Goal: Task Accomplishment & Management: Manage account settings

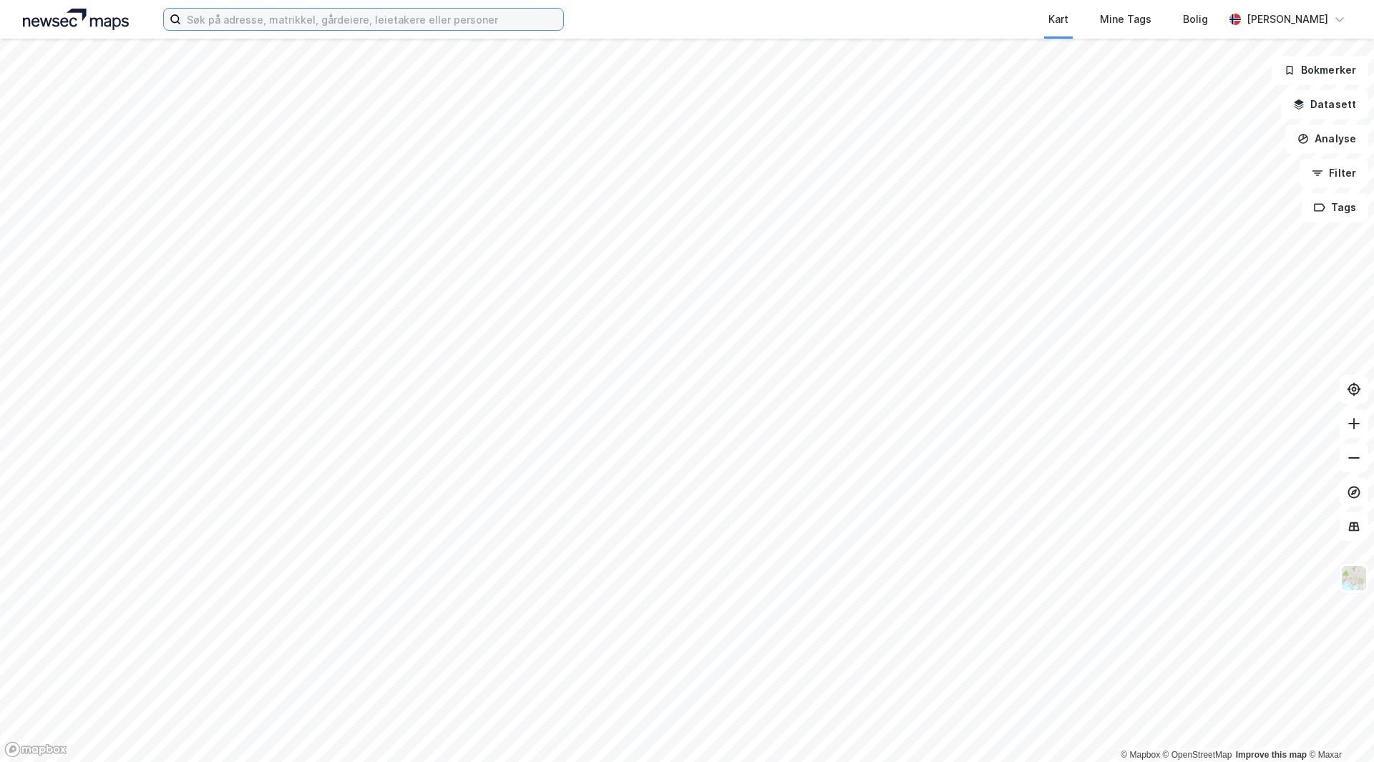
click at [324, 27] on input at bounding box center [372, 19] width 382 height 21
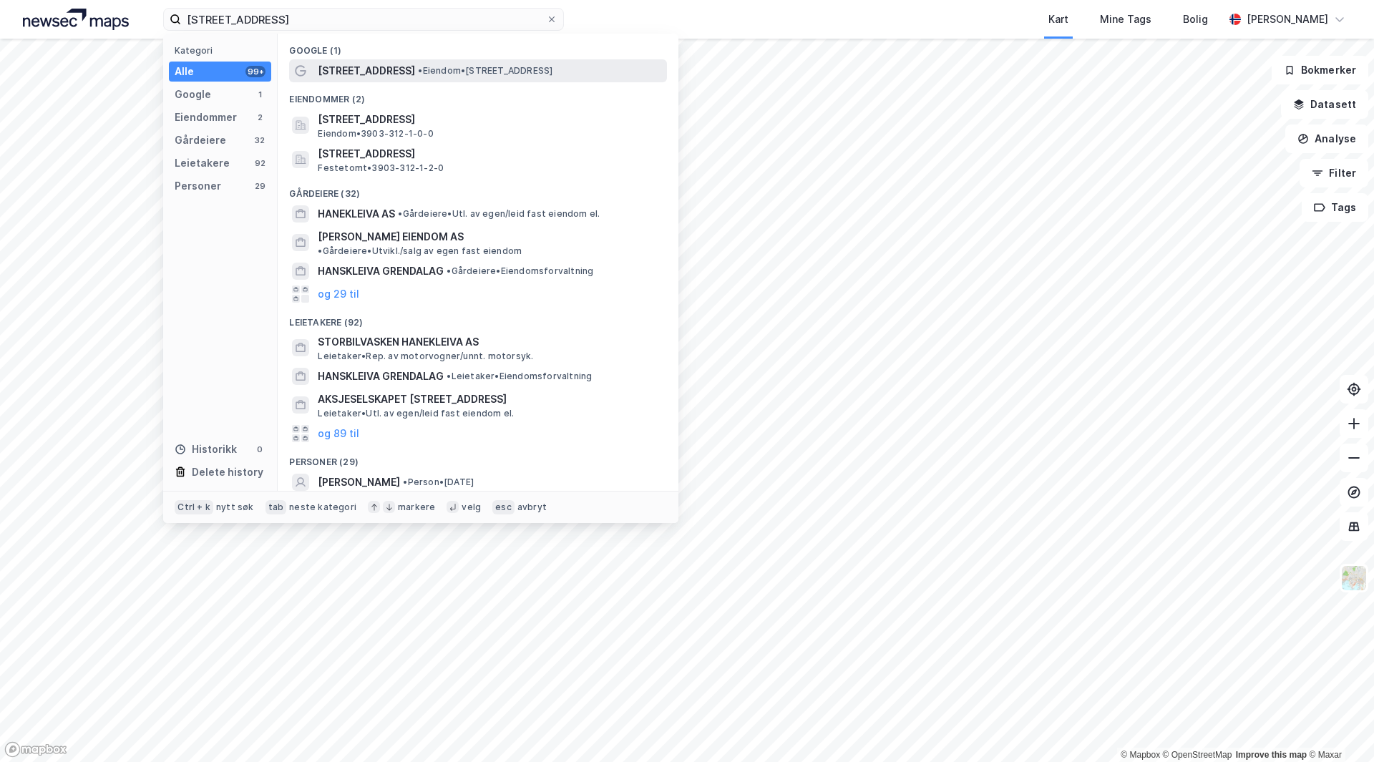
click at [433, 74] on span "• Eiendom • [STREET_ADDRESS]" at bounding box center [485, 70] width 135 height 11
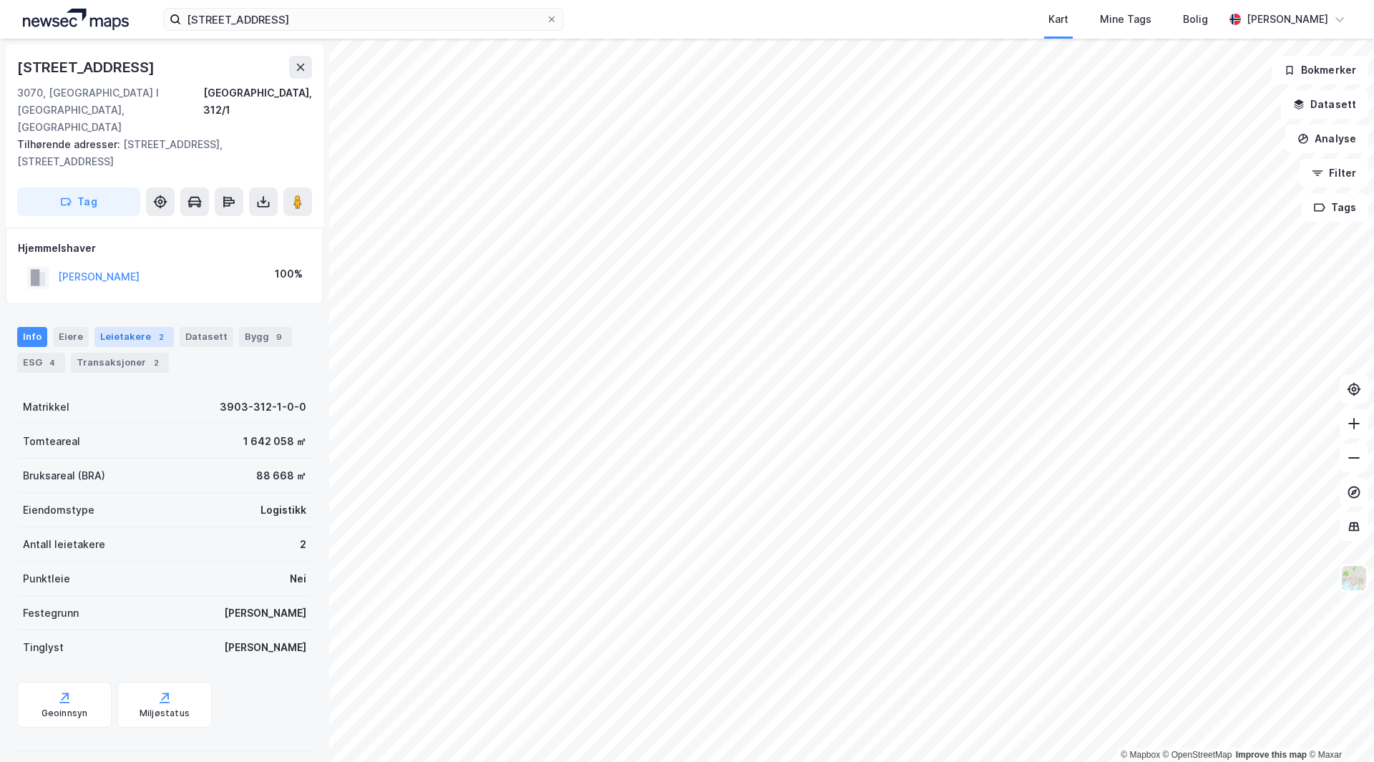
click at [127, 327] on div "Leietakere 2" at bounding box center [133, 337] width 79 height 20
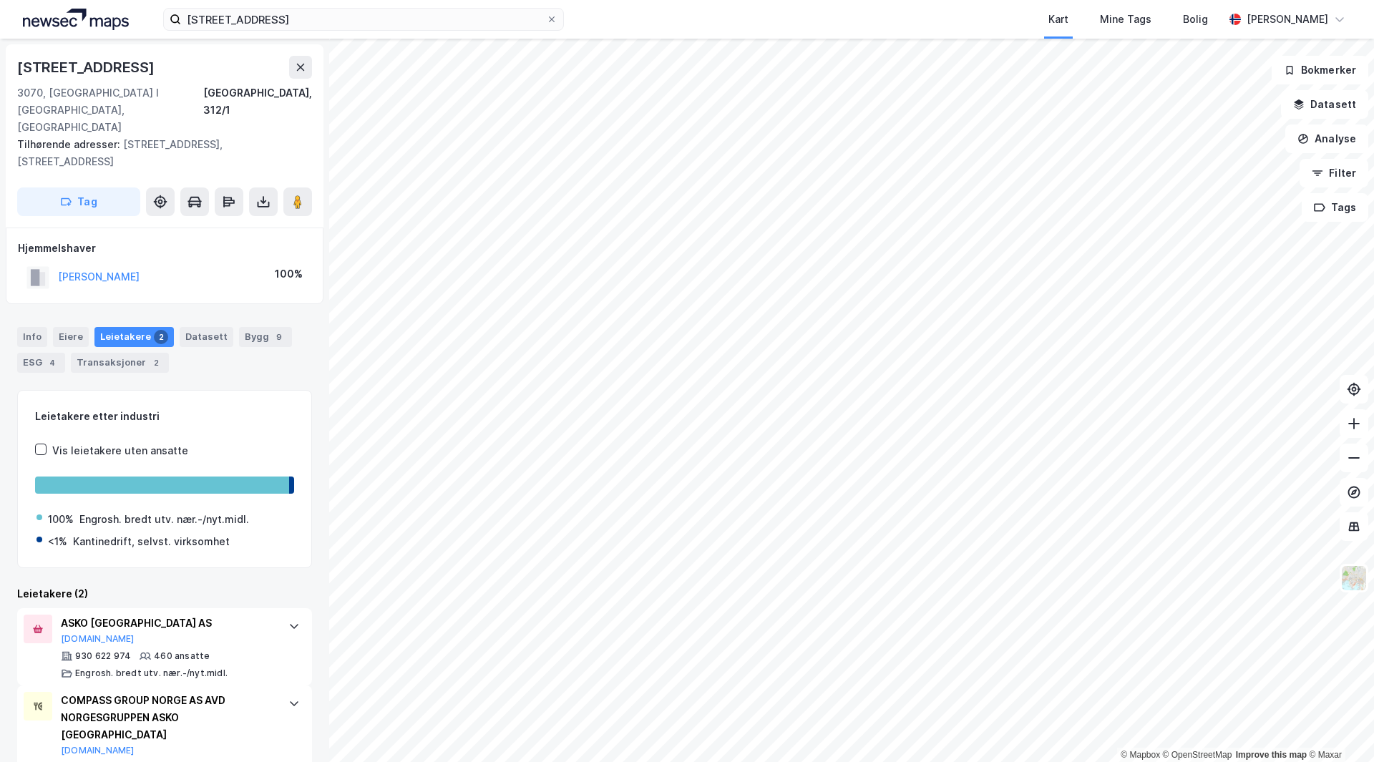
scroll to position [1, 0]
click at [497, 29] on input "[STREET_ADDRESS]" at bounding box center [363, 19] width 365 height 21
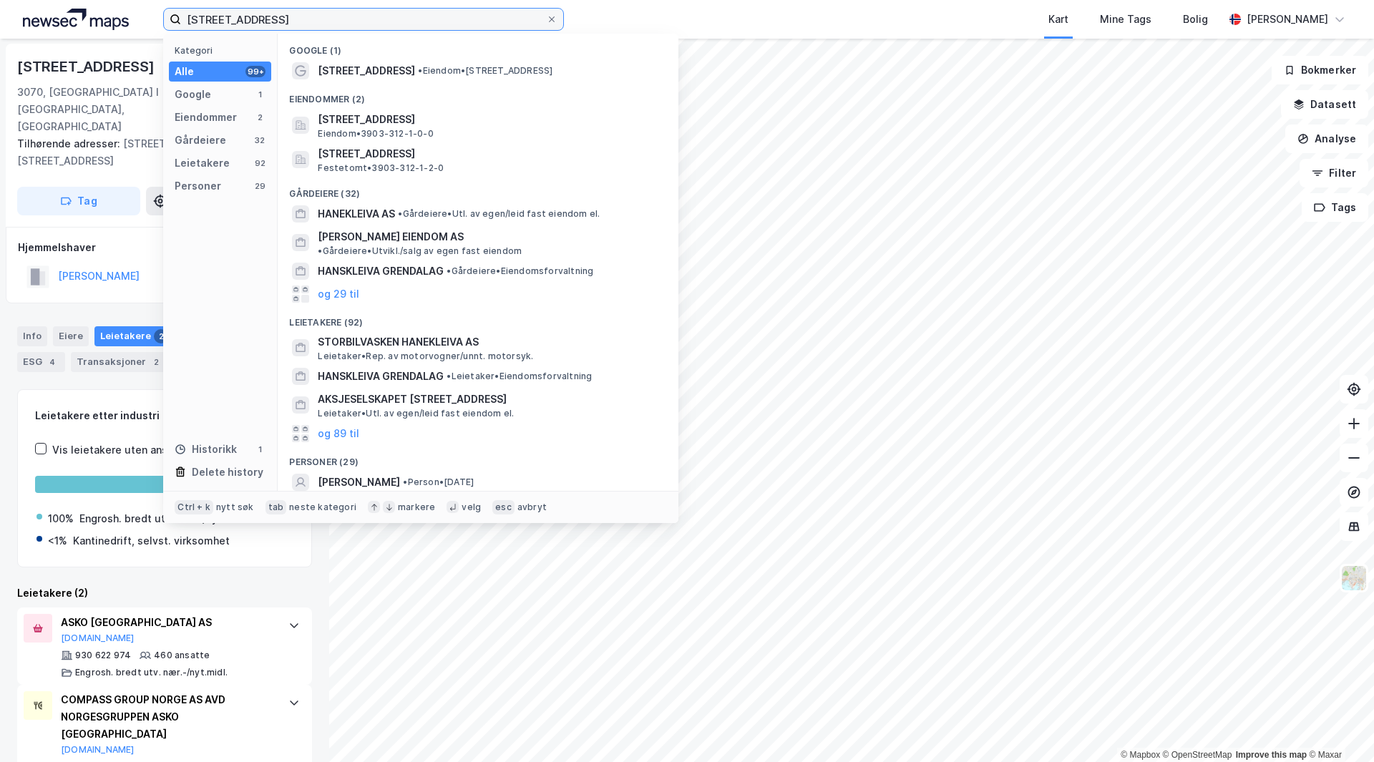
click at [497, 29] on input "[STREET_ADDRESS]" at bounding box center [363, 19] width 365 height 21
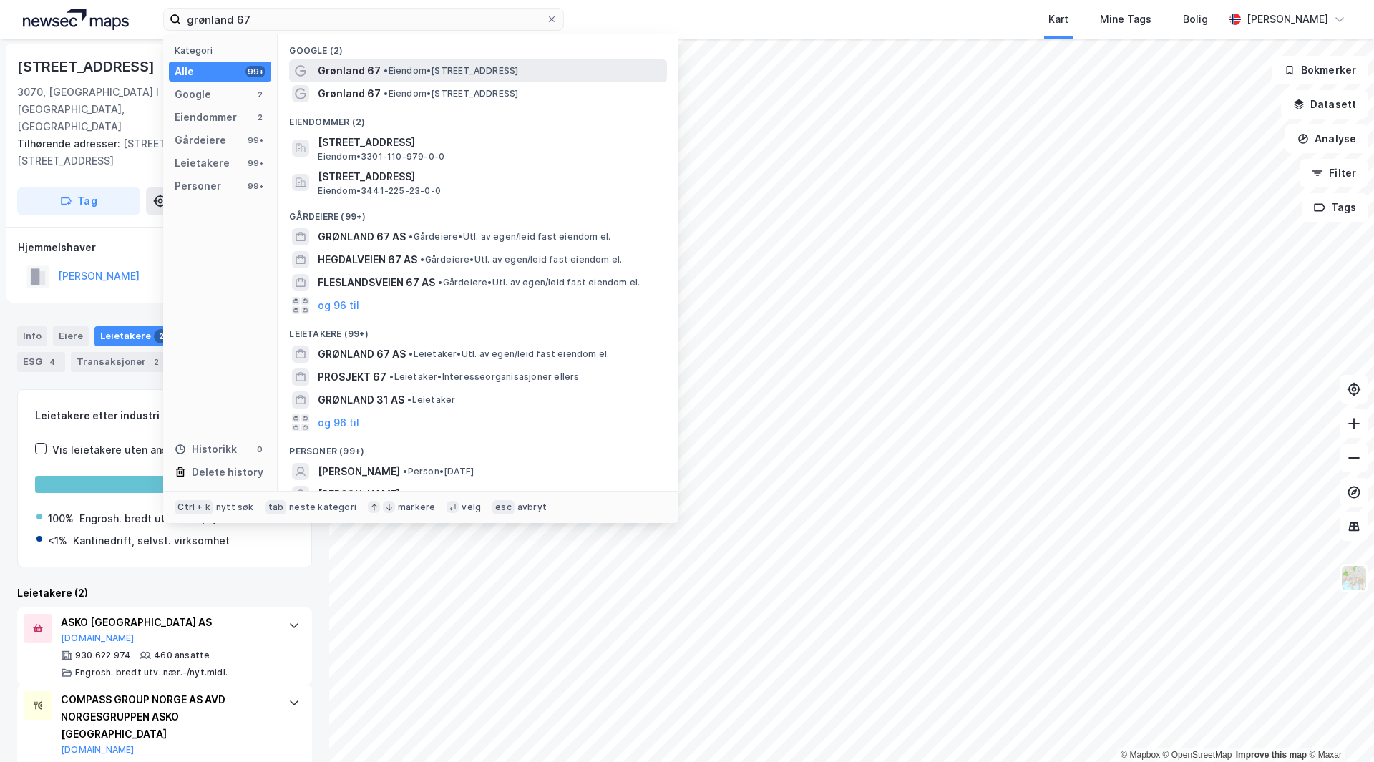
click at [455, 74] on span "• Eiendom • [STREET_ADDRESS]" at bounding box center [451, 70] width 135 height 11
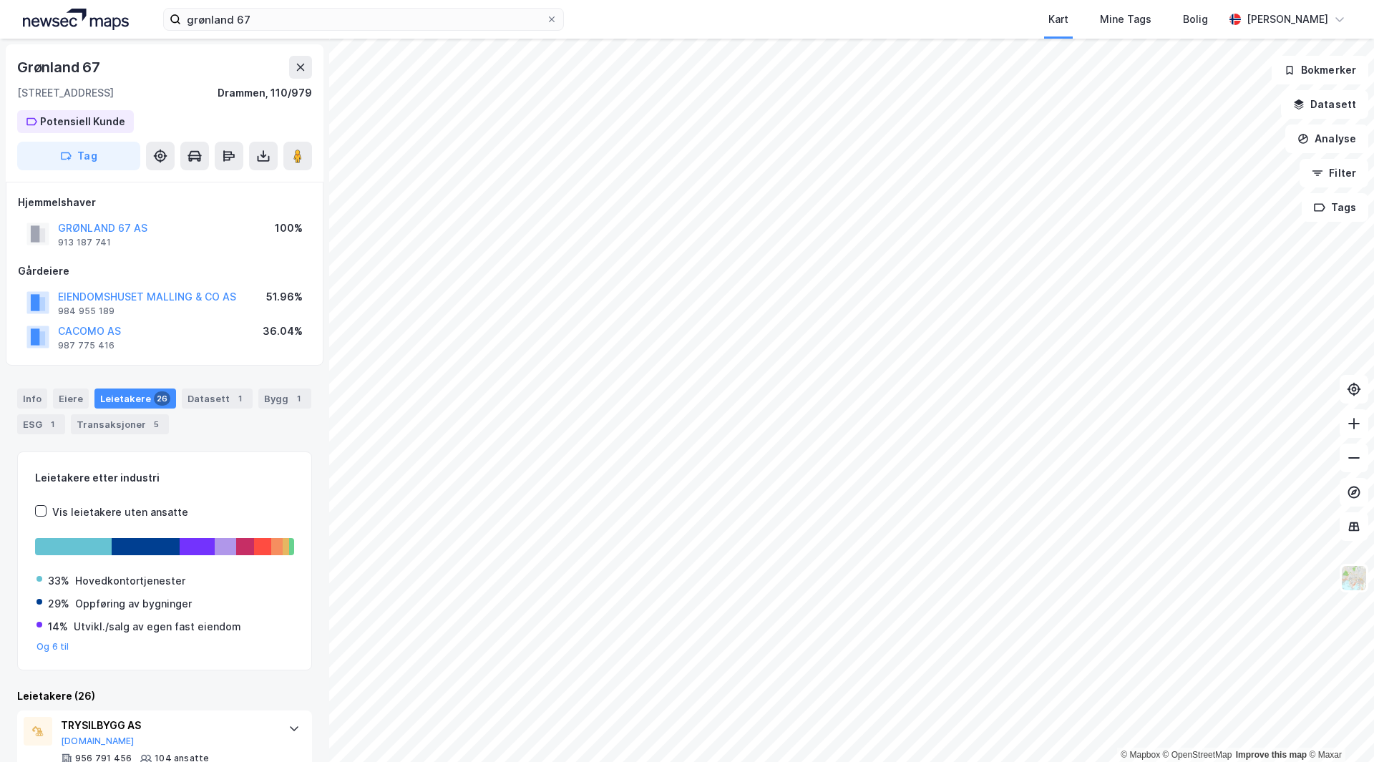
click at [205, 438] on div "Info [PERSON_NAME] 26 Datasett 1 Bygg 1 ESG 1 Transaksjoner 5" at bounding box center [164, 405] width 329 height 69
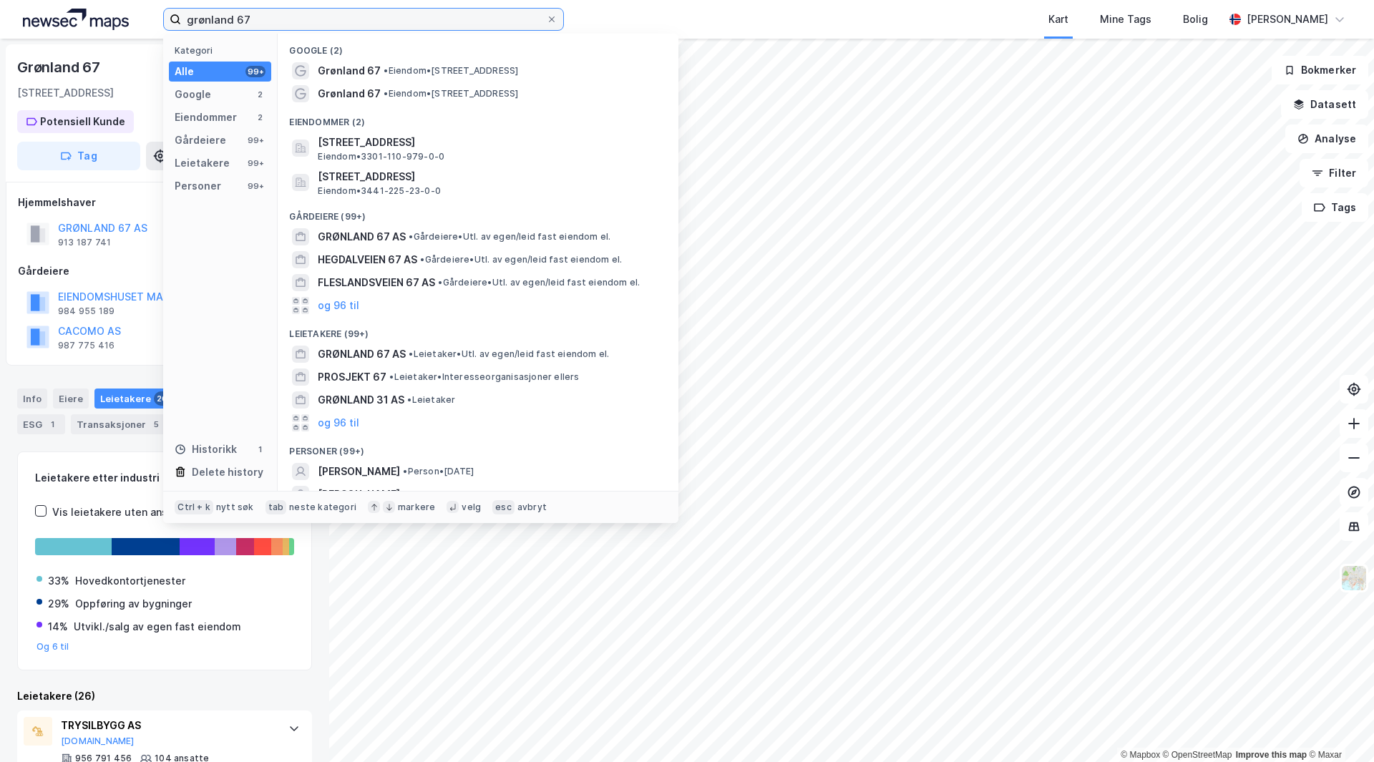
drag, startPoint x: 454, startPoint y: 20, endPoint x: 0, endPoint y: -32, distance: 456.8
click at [0, 0] on html "grønland 67 Kategori Alle 99+ Google 2 Eiendommer 2 Gårdeiere 99+ Leietakere 99…" at bounding box center [687, 381] width 1374 height 762
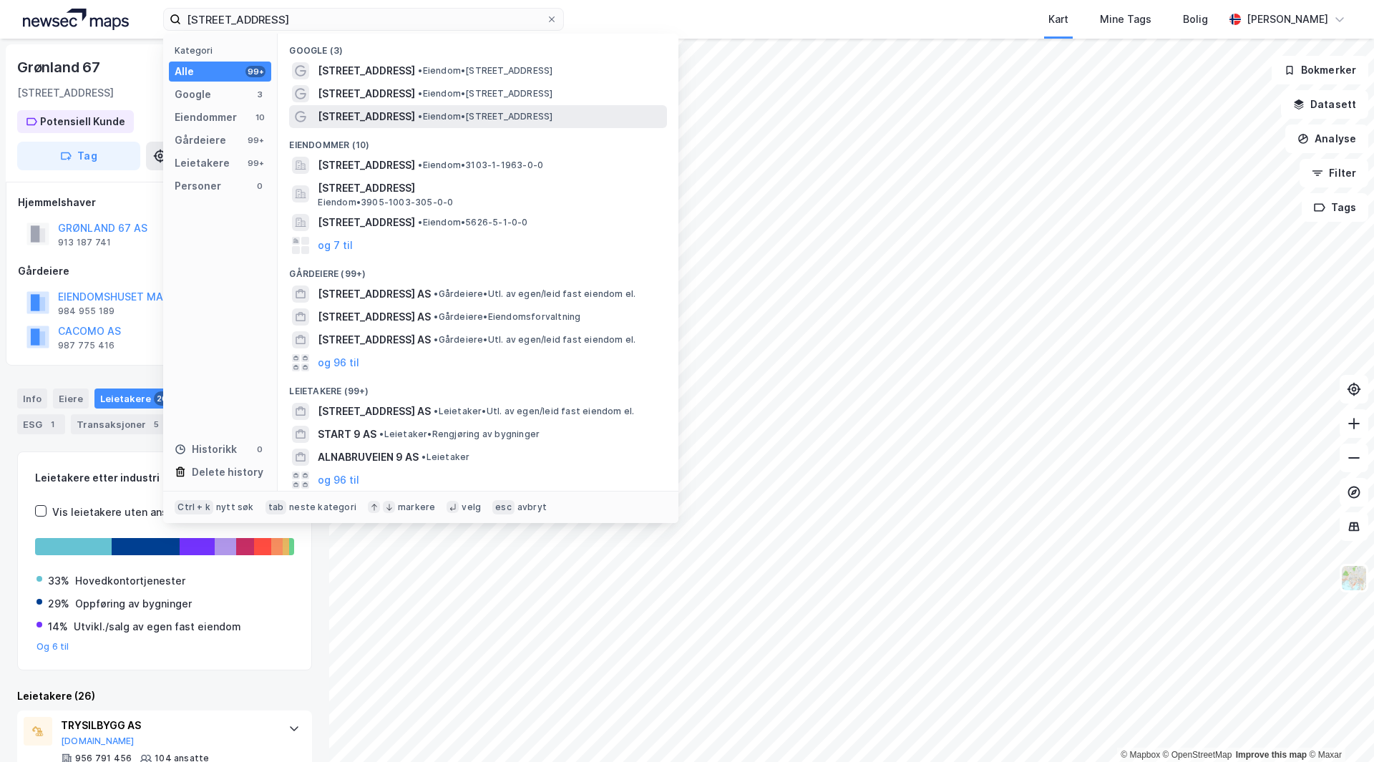
click at [485, 111] on span "• Eiendom • [STREET_ADDRESS]" at bounding box center [485, 116] width 135 height 11
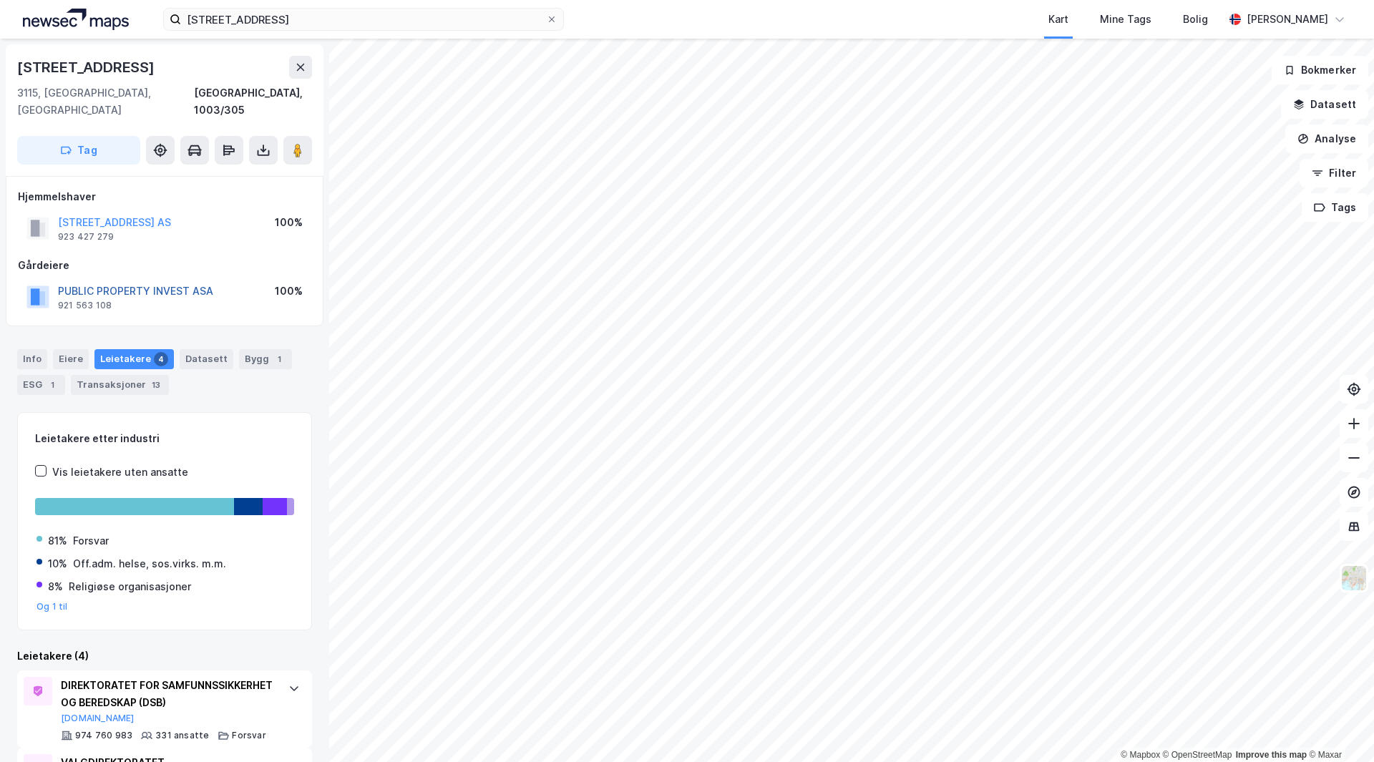
click at [0, 0] on button "PUBLIC PROPERTY INVEST ASA" at bounding box center [0, 0] width 0 height 0
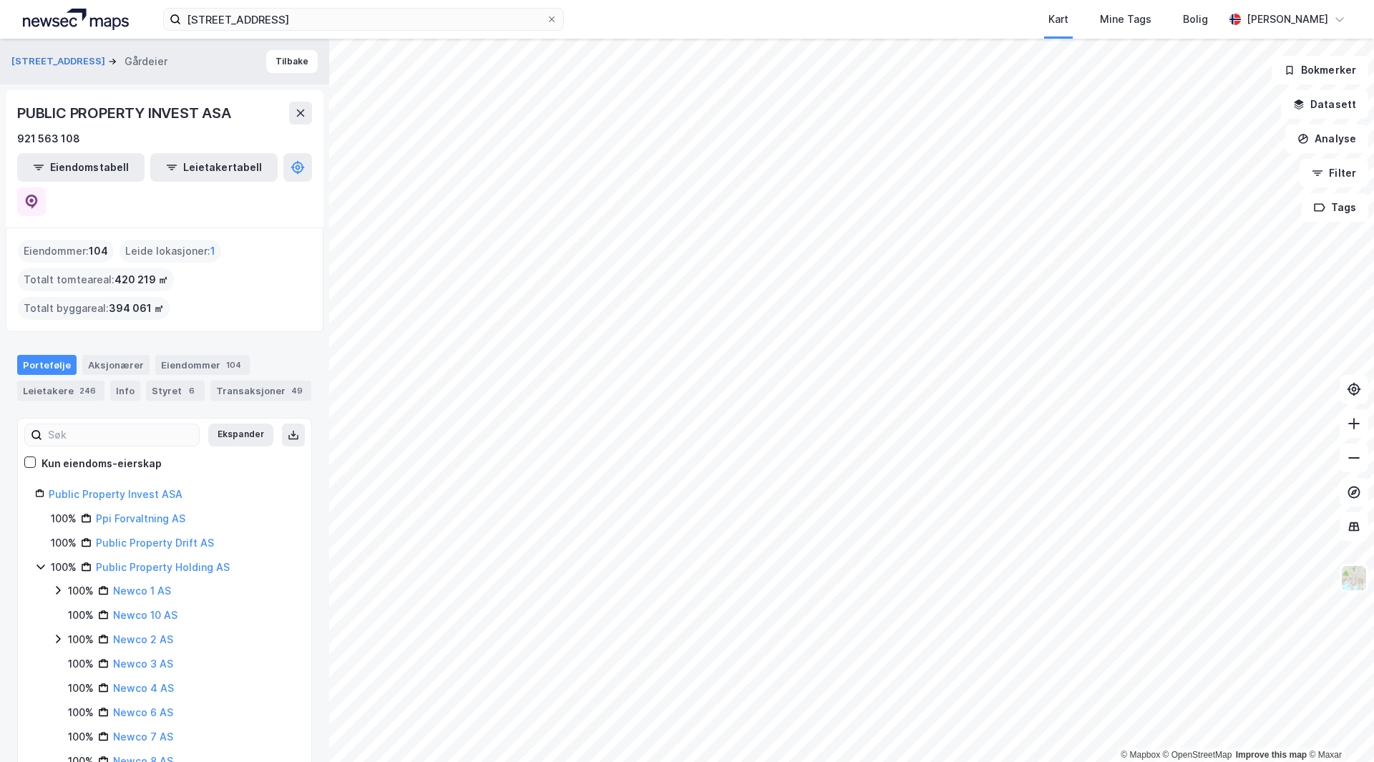
scroll to position [155, 0]
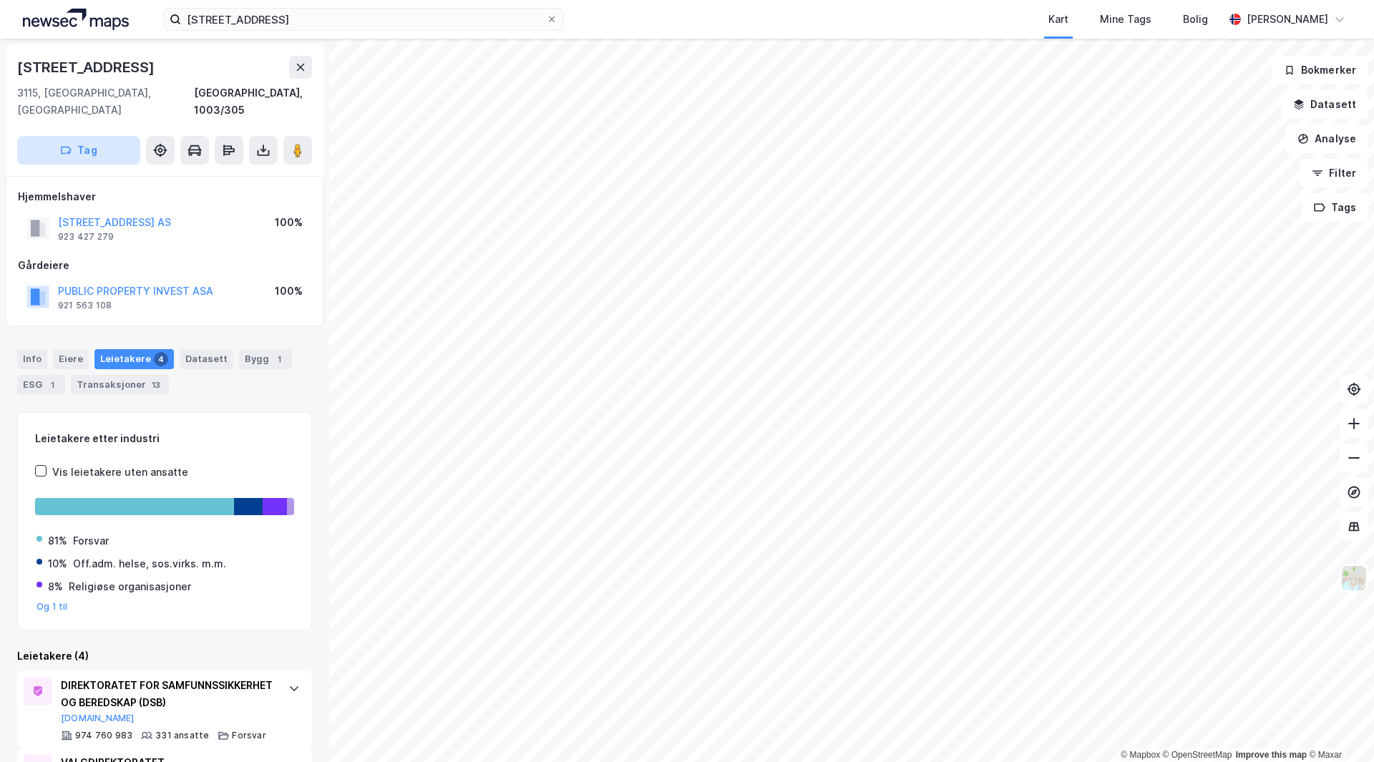
click at [97, 136] on button "Tag" at bounding box center [78, 150] width 123 height 29
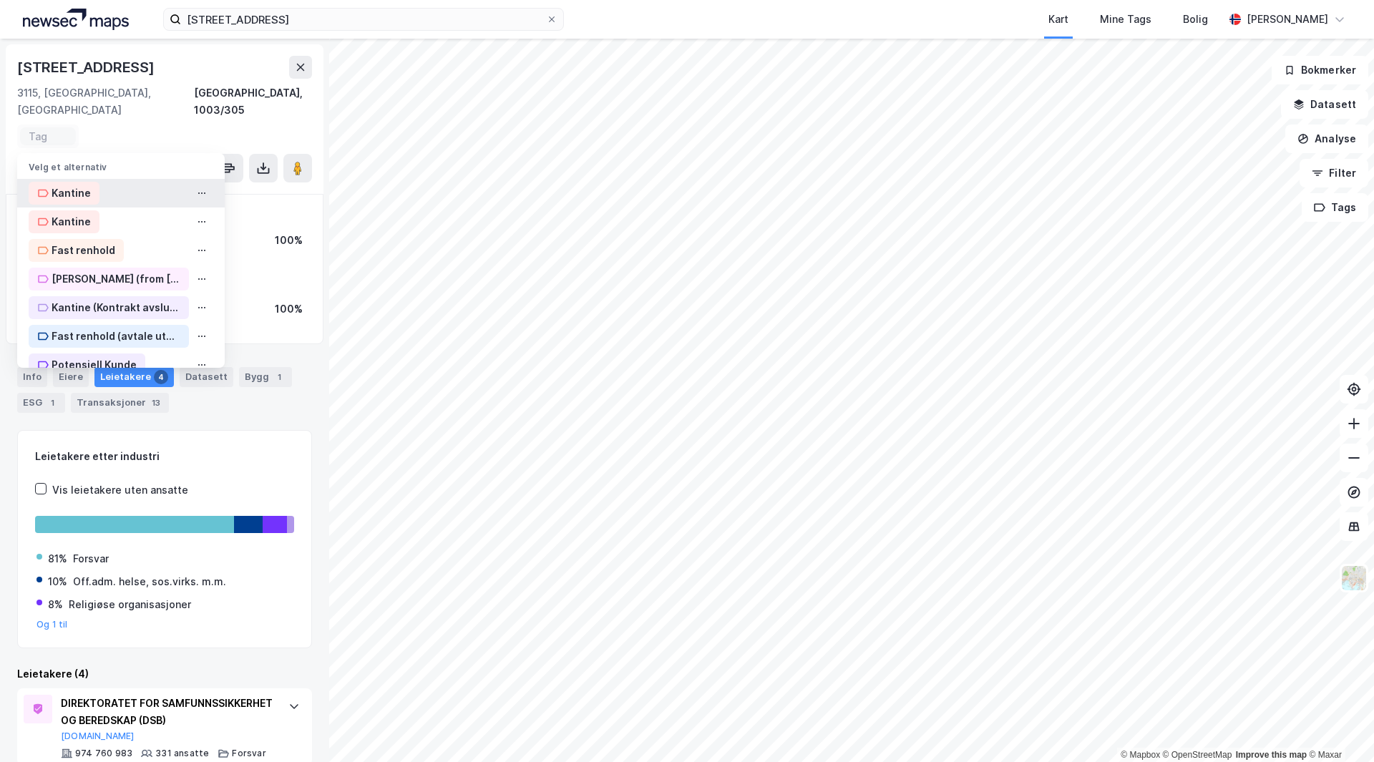
scroll to position [20, 0]
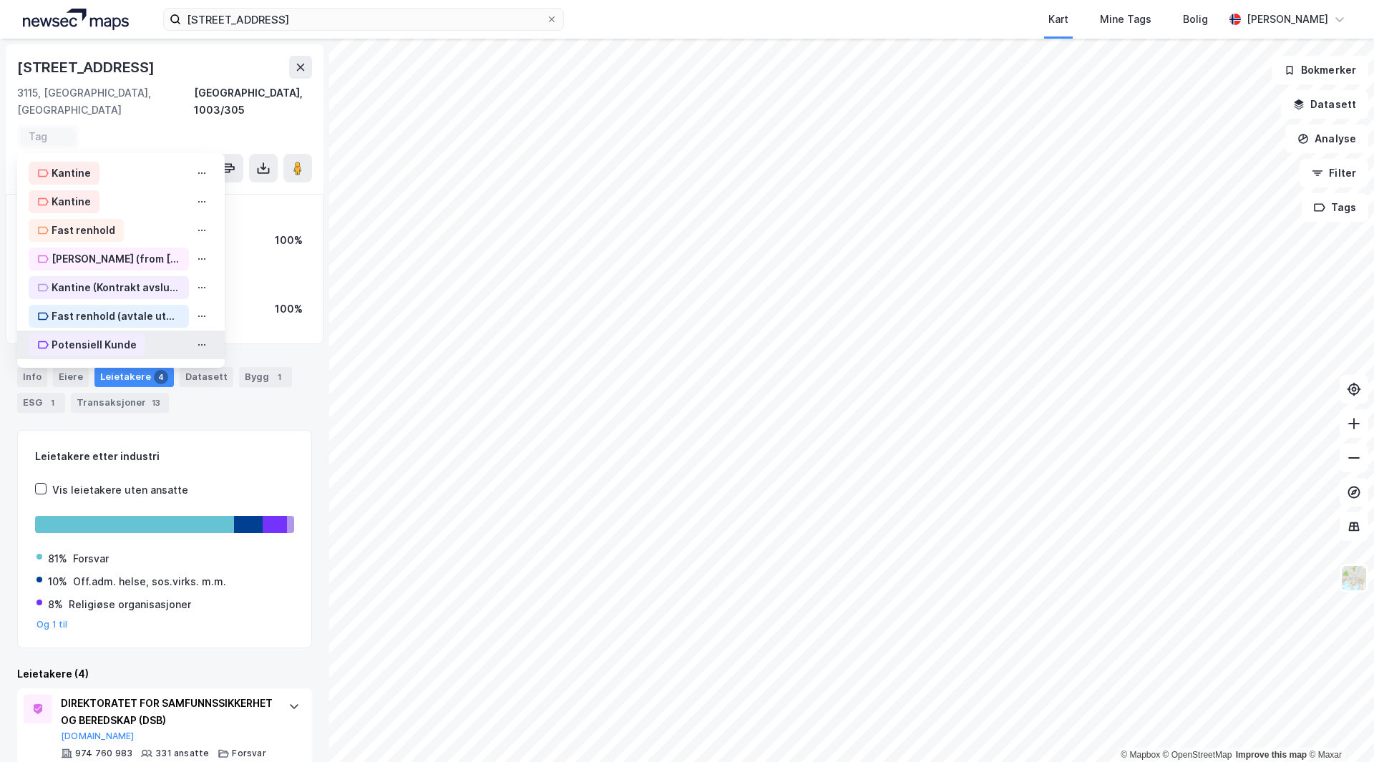
click at [99, 336] on div "Potensiell Kunde" at bounding box center [94, 344] width 85 height 17
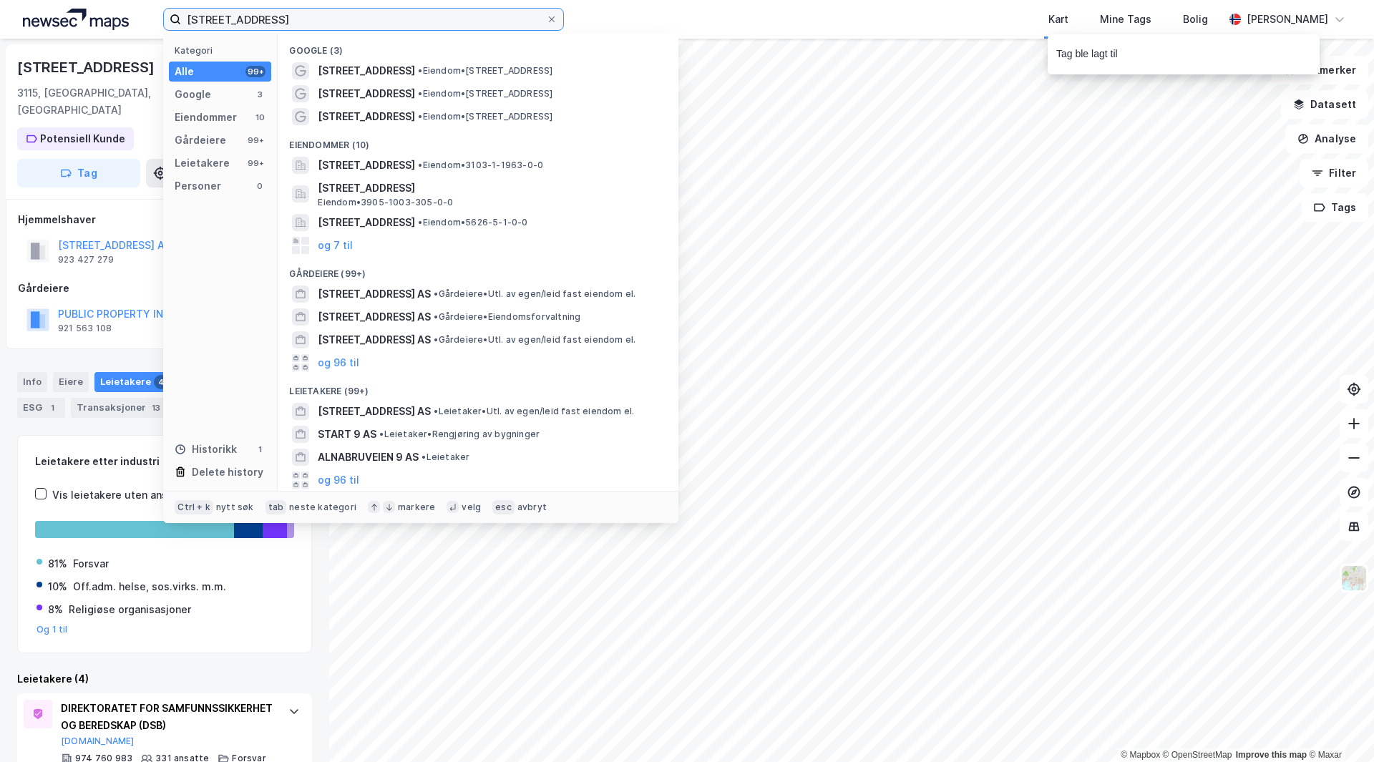
drag, startPoint x: 293, startPoint y: 13, endPoint x: 0, endPoint y: -21, distance: 295.5
click at [0, 0] on html "[STREET_ADDRESS] Kategori Alle 99+ Google 3 Eiendommer 10 Gårdeiere 99+ Leietak…" at bounding box center [687, 381] width 1374 height 762
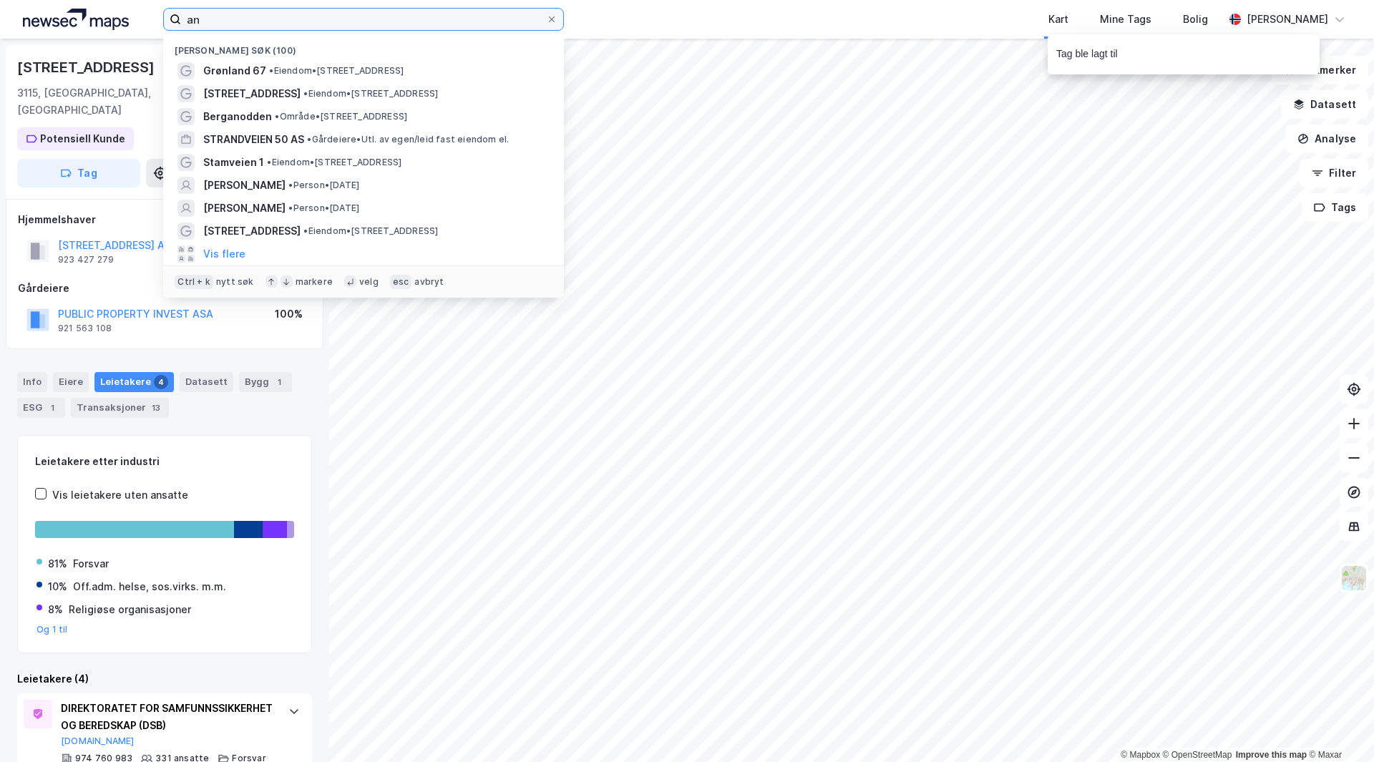
type input "a"
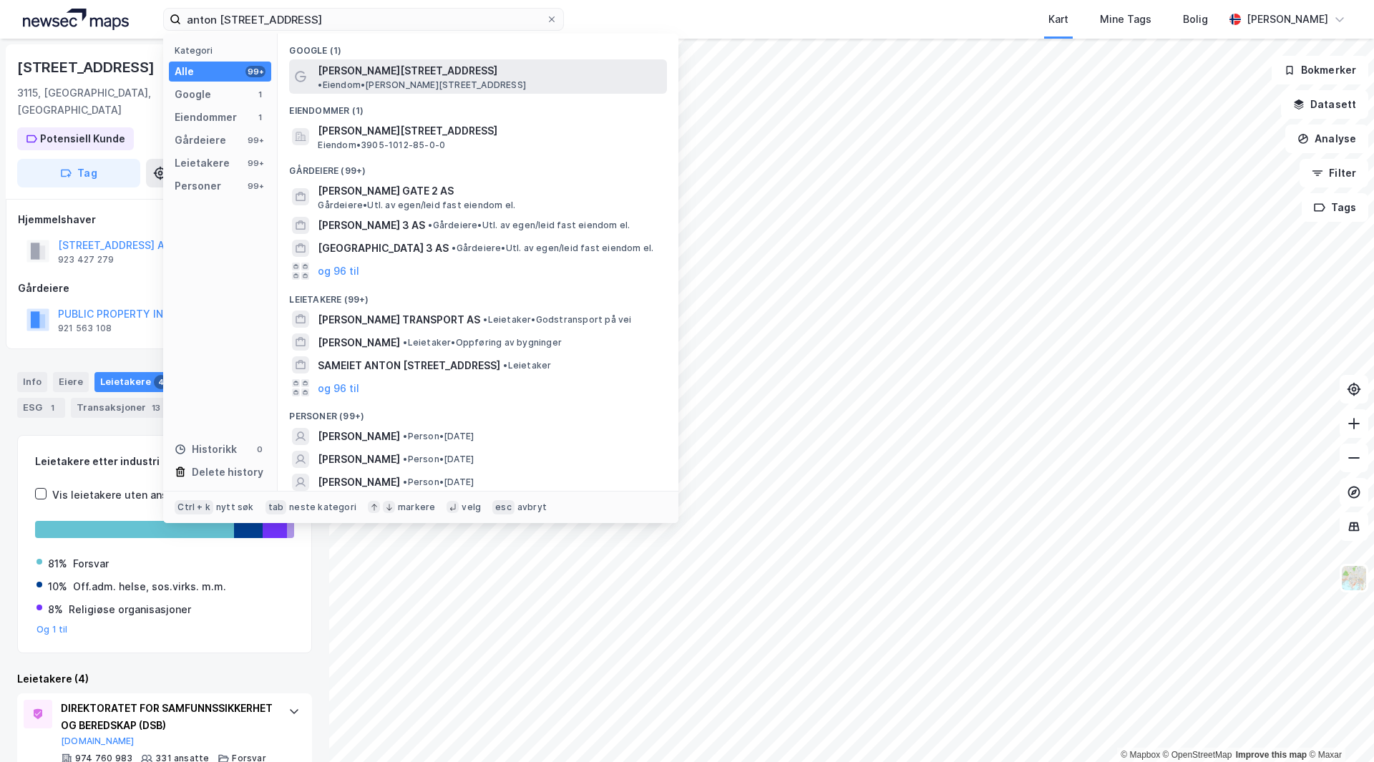
click at [406, 67] on span "[PERSON_NAME][STREET_ADDRESS]" at bounding box center [408, 70] width 180 height 17
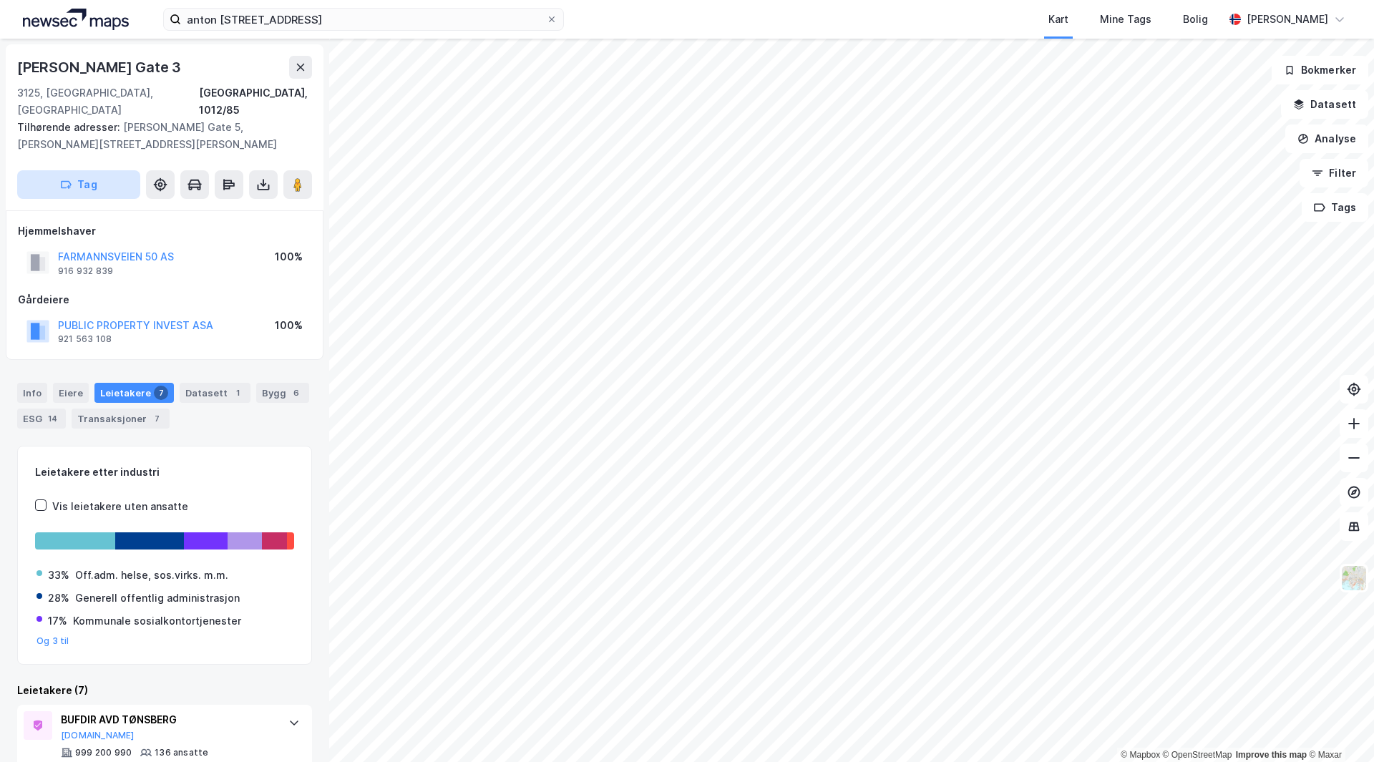
click at [103, 170] on button "Tag" at bounding box center [78, 184] width 123 height 29
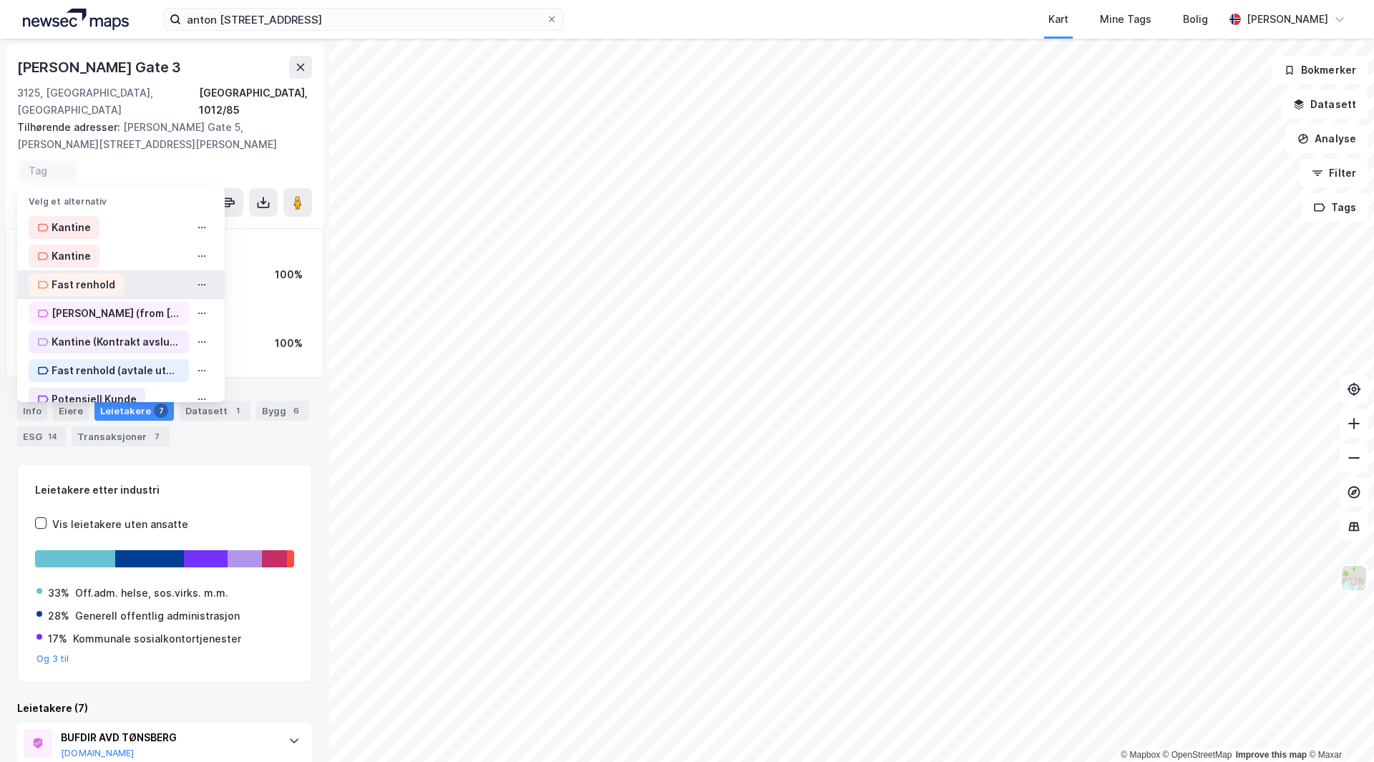
scroll to position [20, 0]
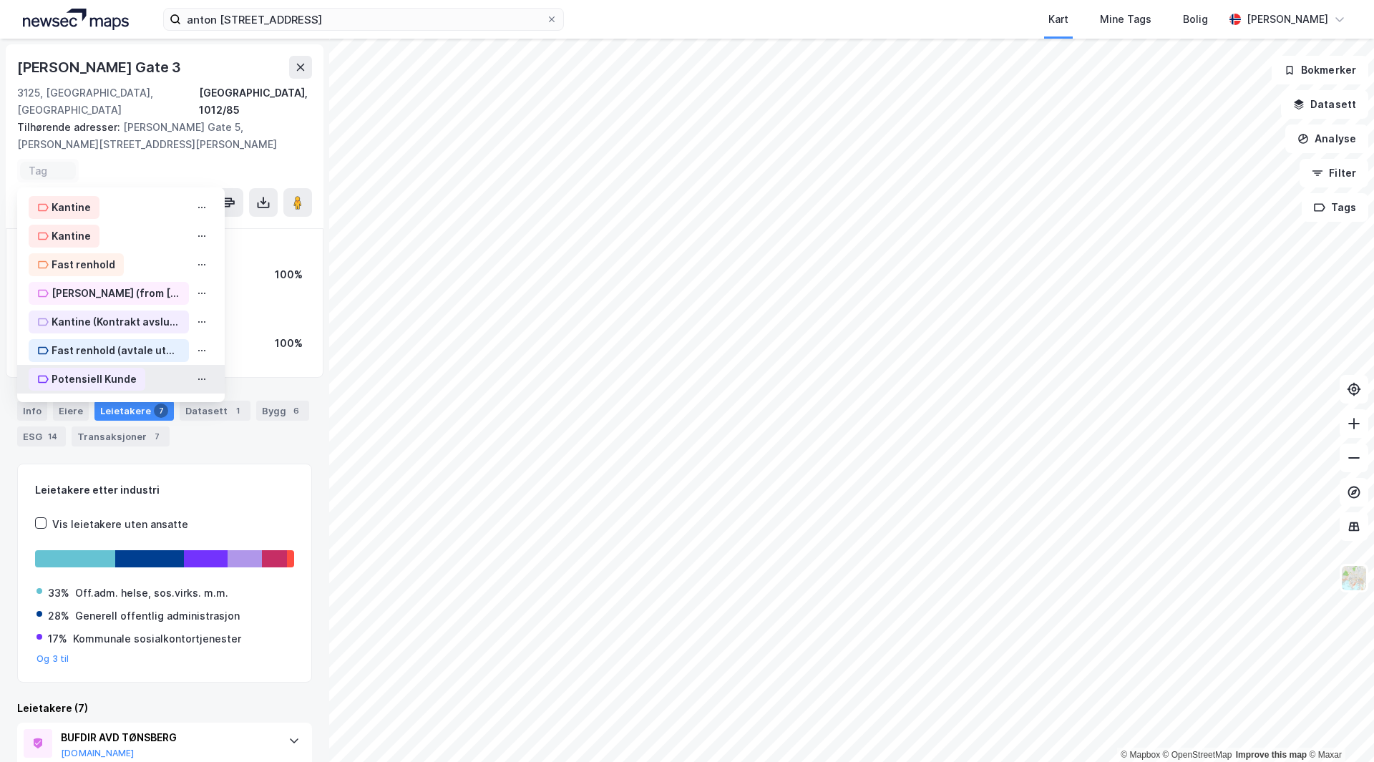
click at [135, 368] on div "Potensiell Kunde" at bounding box center [87, 379] width 117 height 23
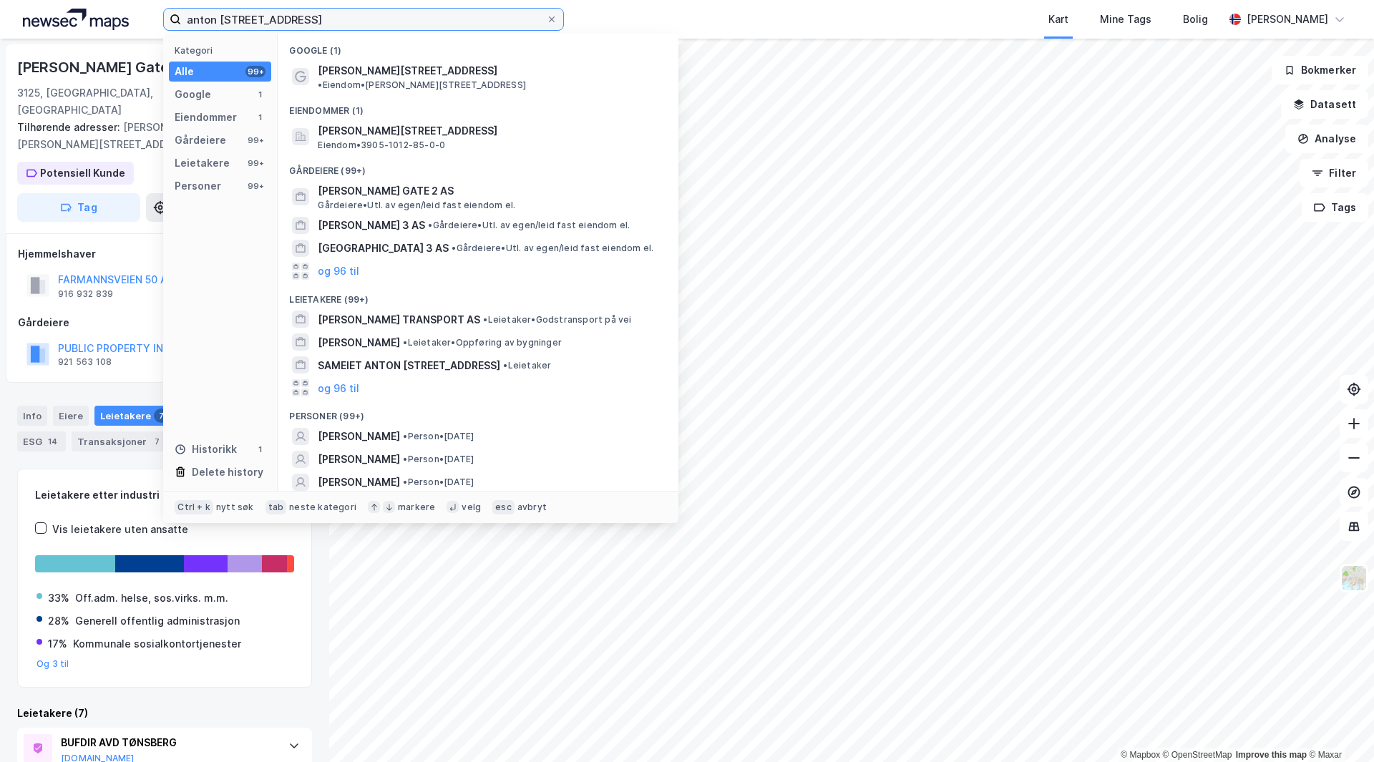
drag, startPoint x: 458, startPoint y: 21, endPoint x: 26, endPoint y: -56, distance: 439.2
click at [26, 0] on html "[PERSON_NAME] gate 3 Kategori Alle 99+ Google 1 Eiendommer 1 Gårdeiere 99+ Leie…" at bounding box center [687, 381] width 1374 height 762
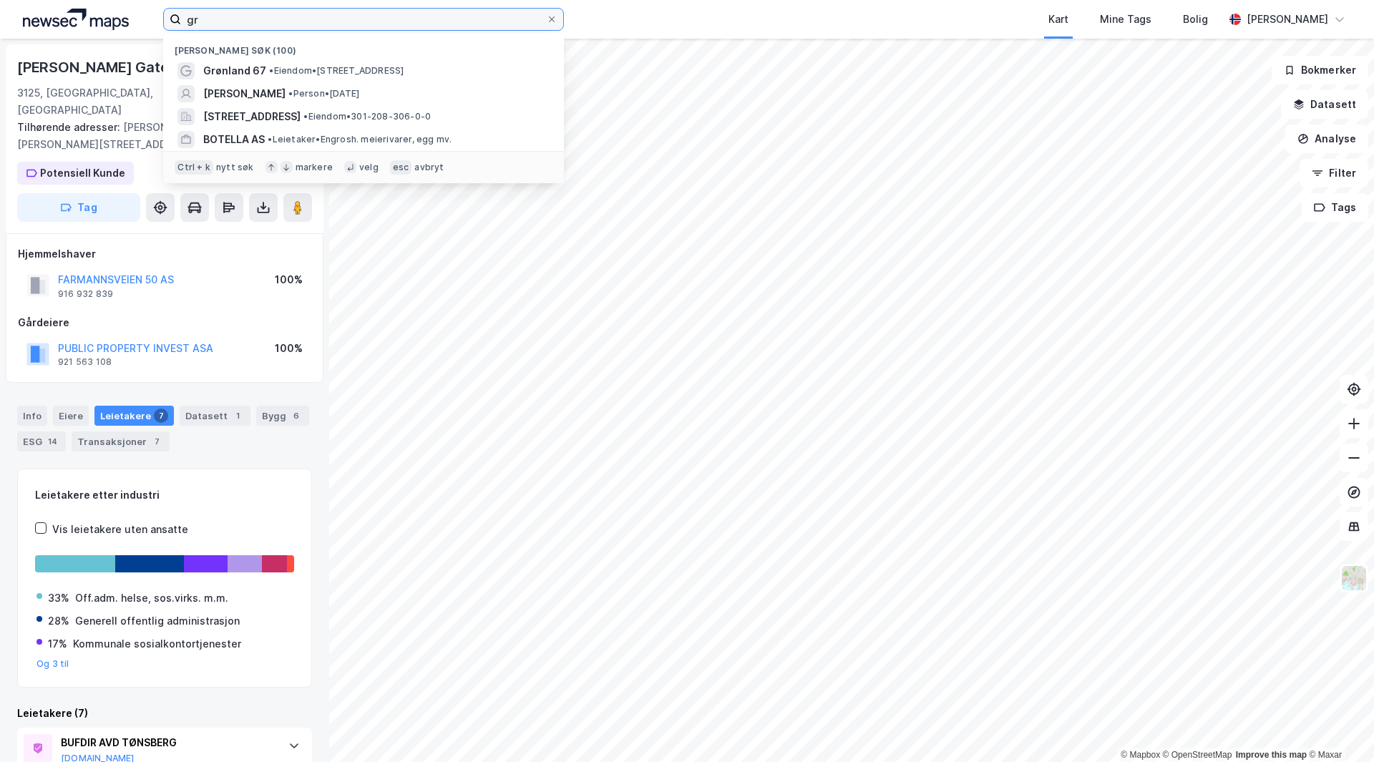
type input "g"
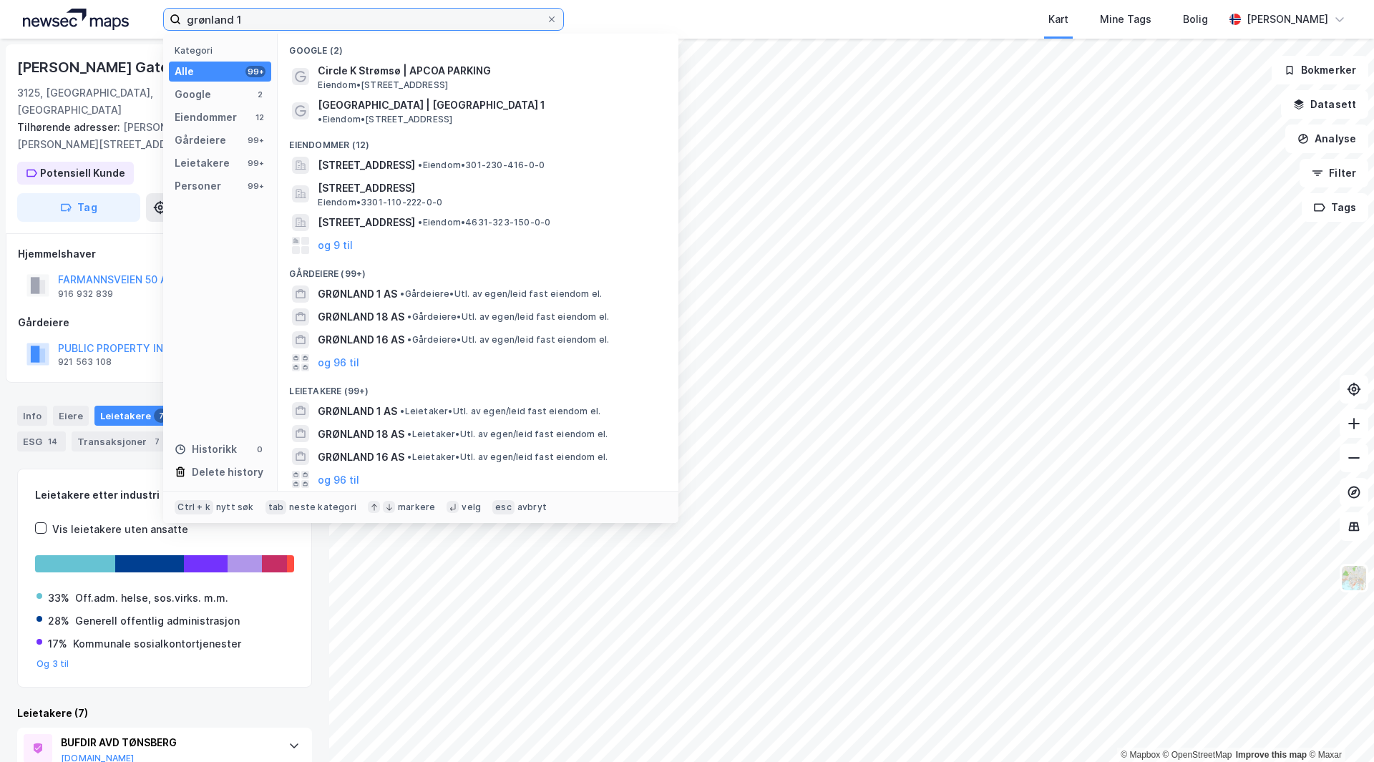
click at [291, 15] on input "grønland 1" at bounding box center [363, 19] width 365 height 21
type input "grønland 1"
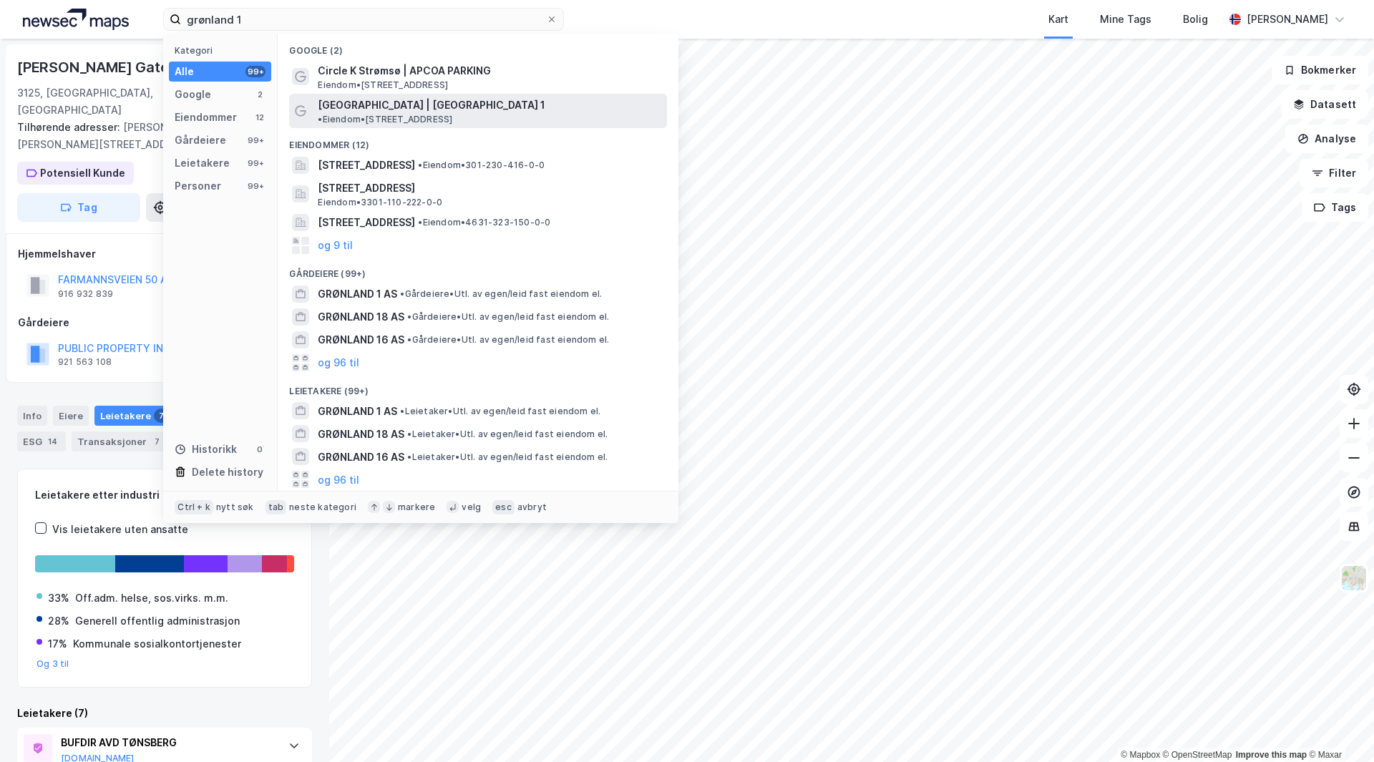
click at [452, 114] on span "• Eiendom • [STREET_ADDRESS]" at bounding box center [385, 119] width 135 height 11
